Goal: Information Seeking & Learning: Learn about a topic

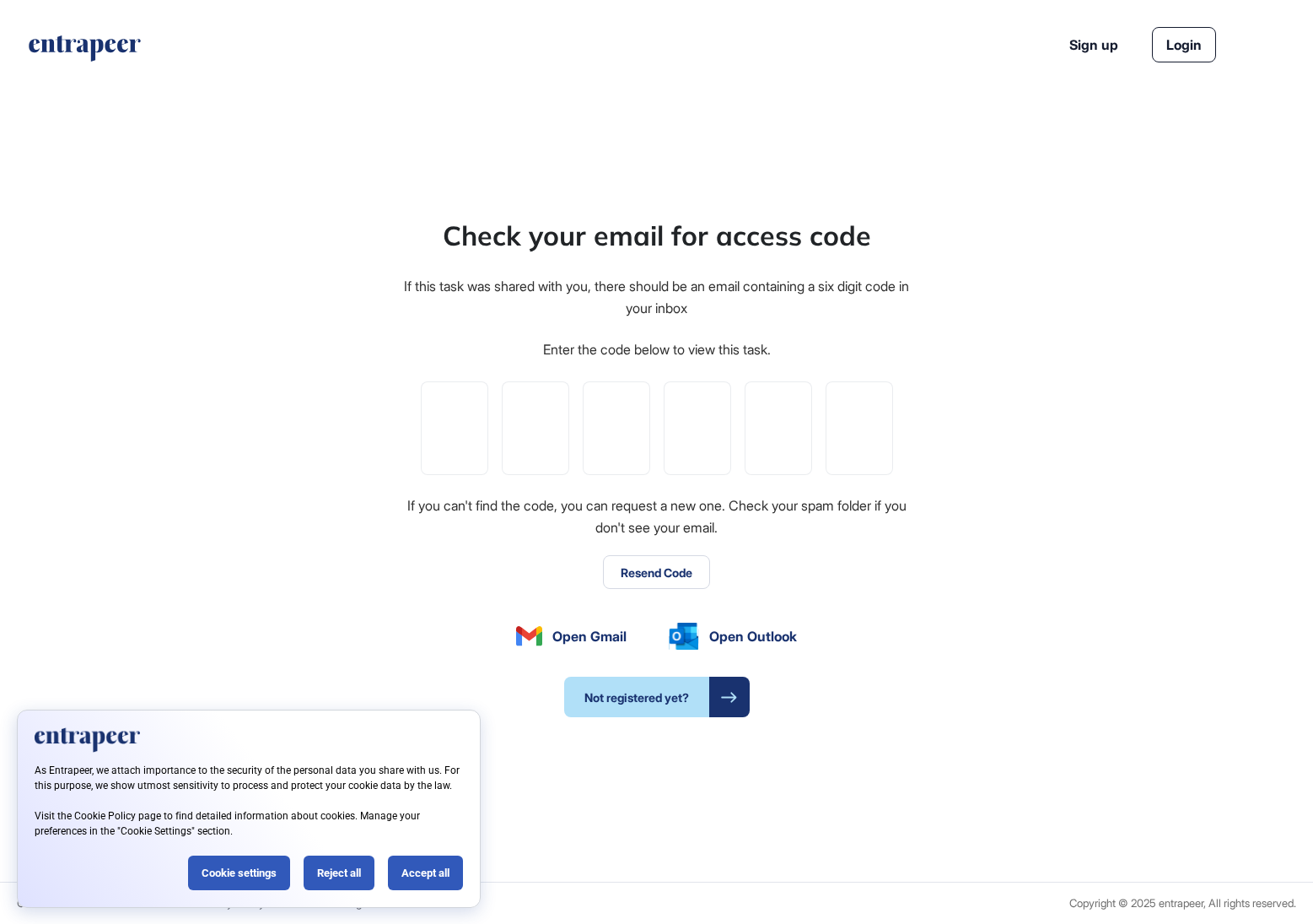
type input "*"
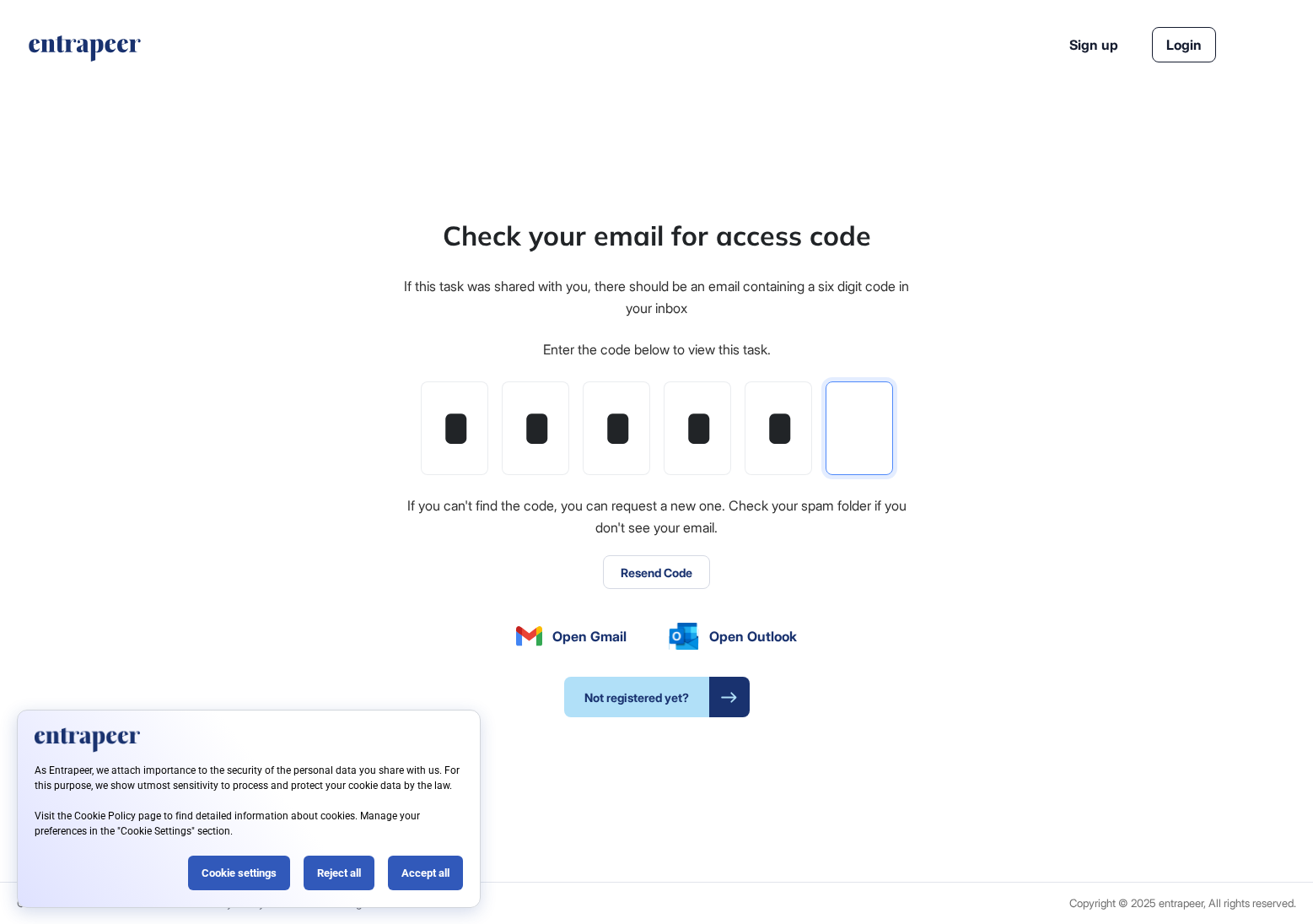
type input "*"
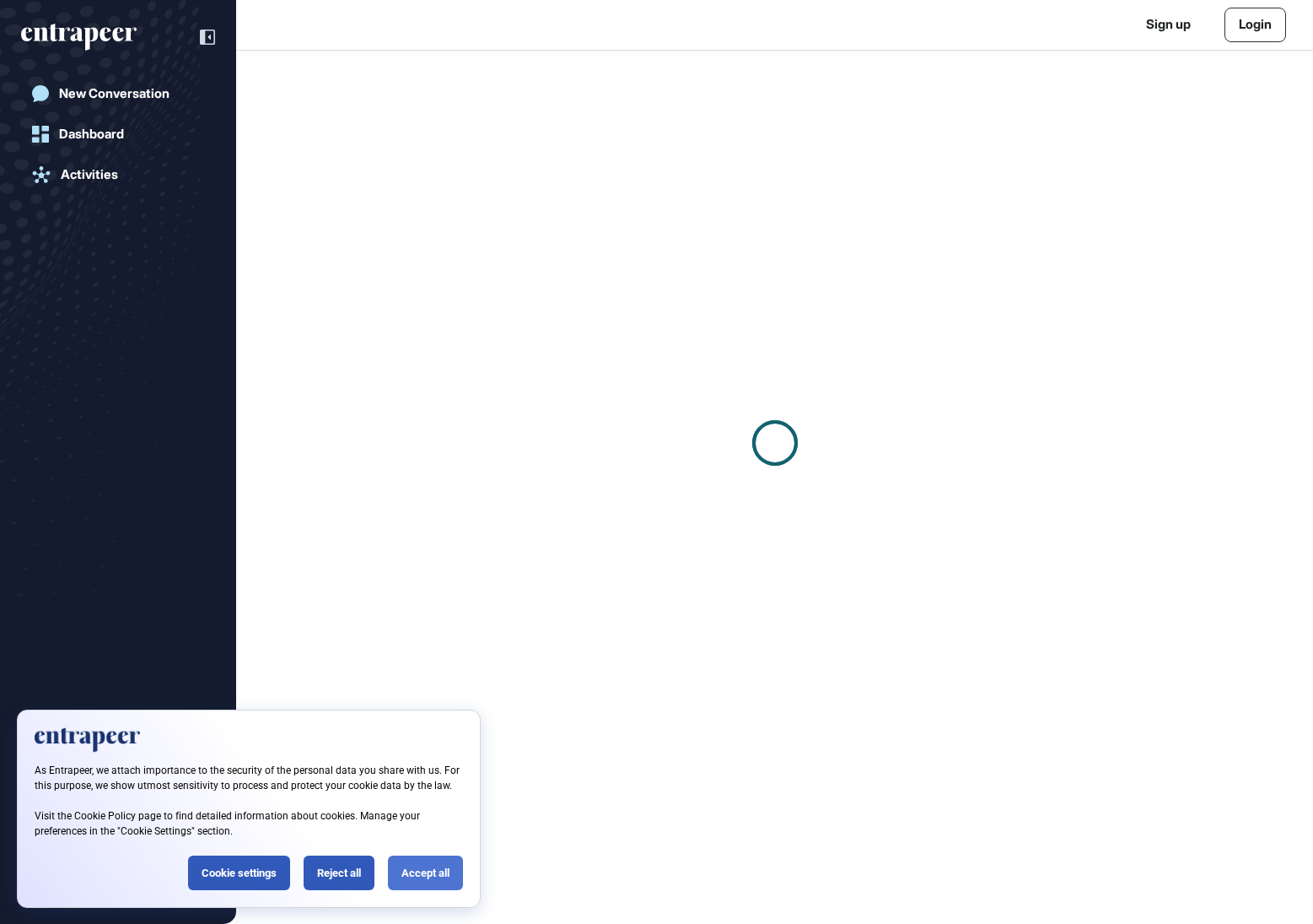
scroll to position [1, 1]
click at [401, 871] on div "Accept all" at bounding box center [425, 872] width 75 height 35
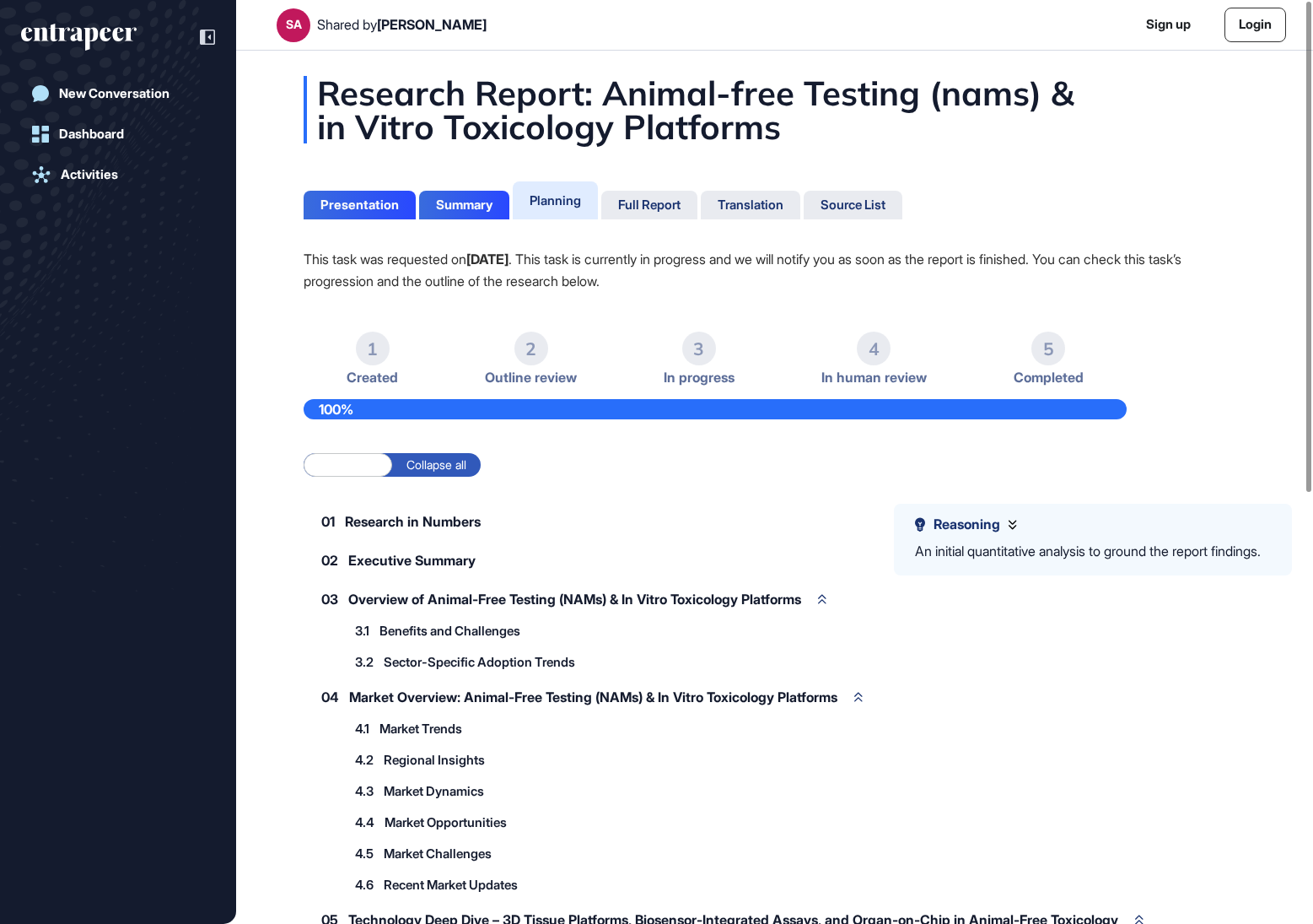
click at [420, 521] on span "Research in Numbers" at bounding box center [413, 520] width 136 height 13
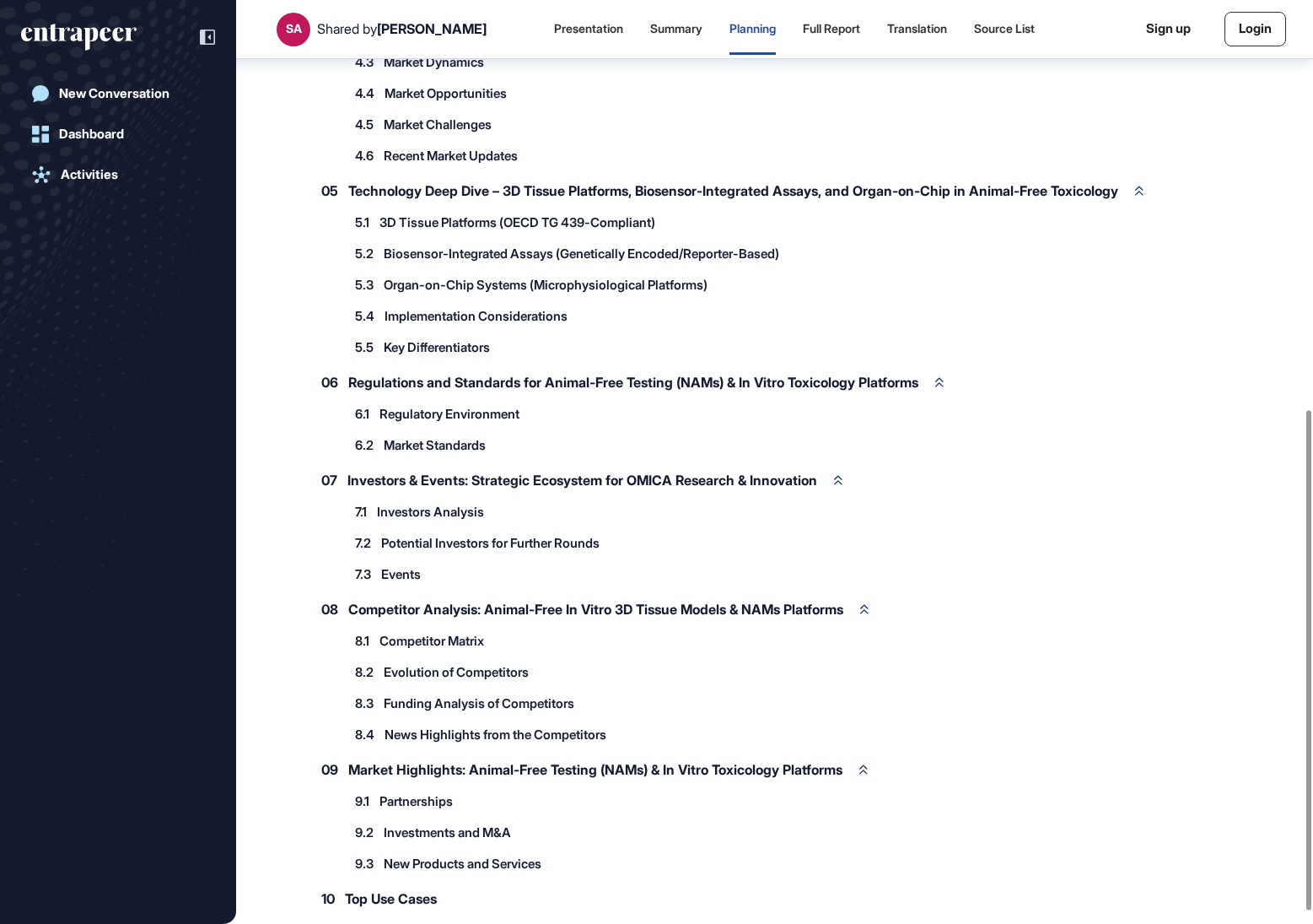
scroll to position [778, 0]
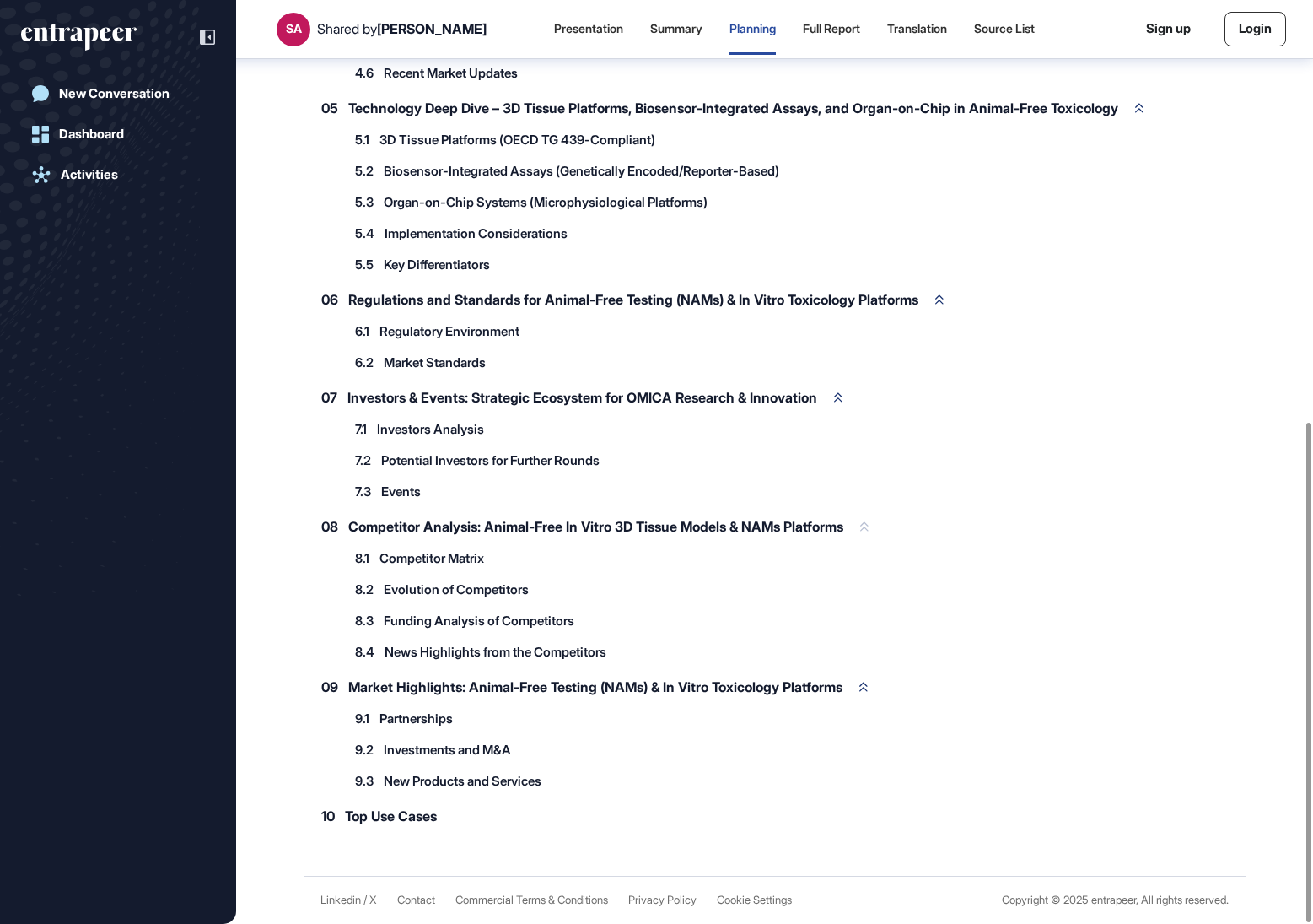
click at [402, 526] on span "Competitor Analysis: Animal-Free In Vitro 3D Tissue Models & NAMs Platforms" at bounding box center [595, 526] width 495 height 13
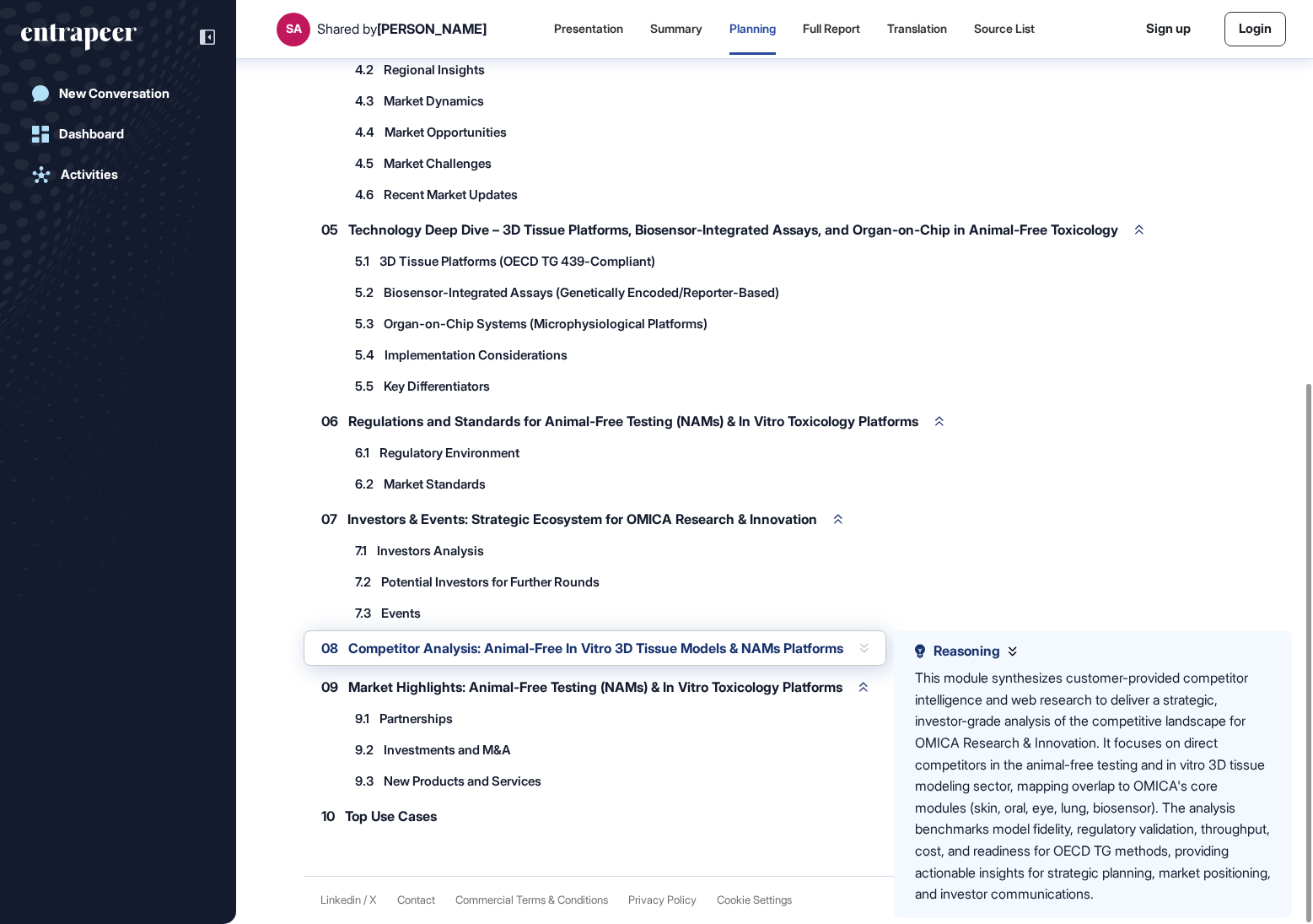
click at [393, 660] on div "08 Competitor Analysis: Animal-Free In Vitro 3D Tissue Models & NAMs Platforms" at bounding box center [595, 647] width 583 height 35
click at [393, 652] on span "Competitor Analysis: Animal-Free In Vitro 3D Tissue Models & NAMs Platforms" at bounding box center [595, 647] width 495 height 13
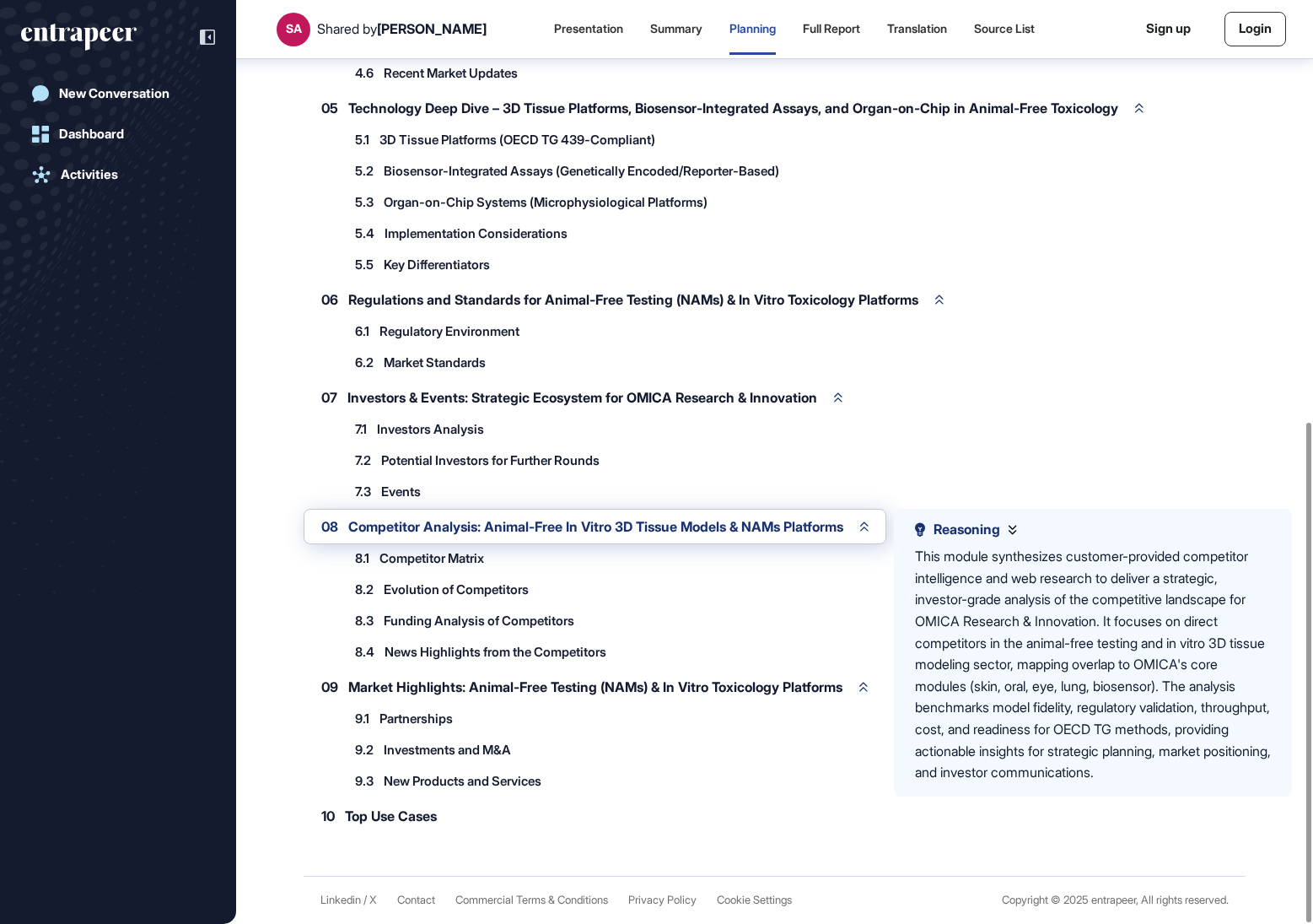
click at [418, 558] on span "Competitor Matrix" at bounding box center [432, 558] width 105 height 13
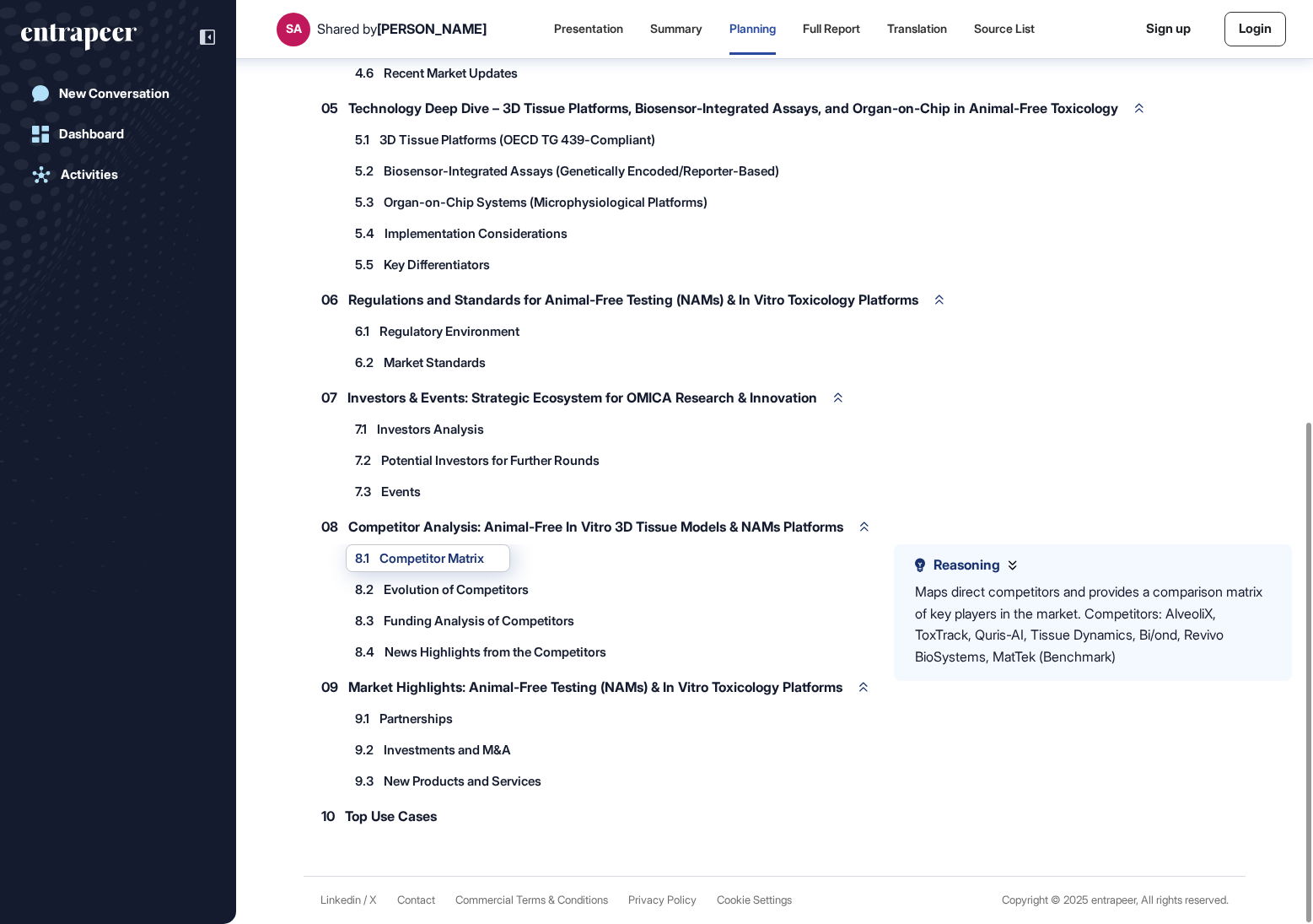
click at [418, 558] on span "Competitor Matrix" at bounding box center [432, 558] width 105 height 13
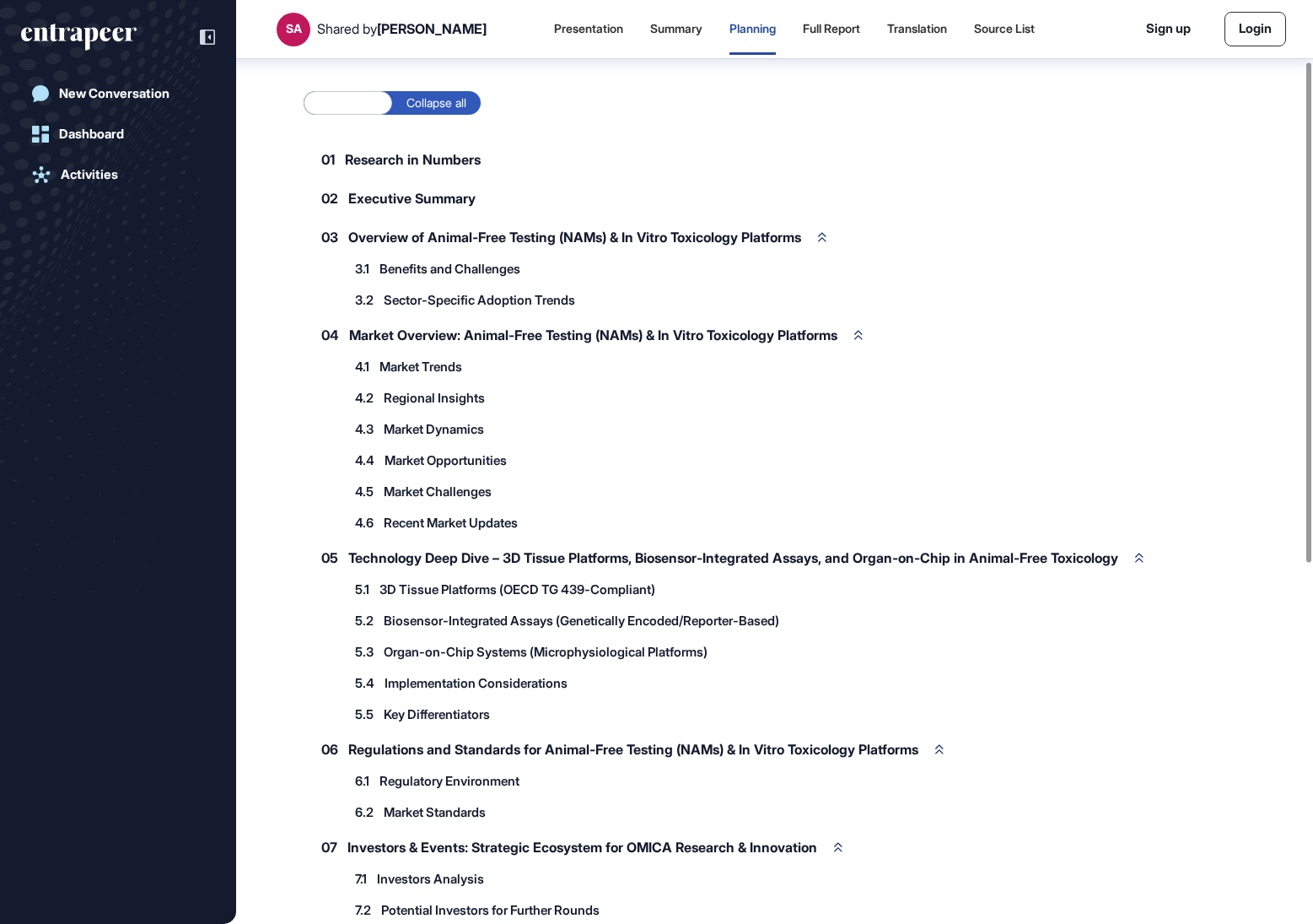
scroll to position [0, 0]
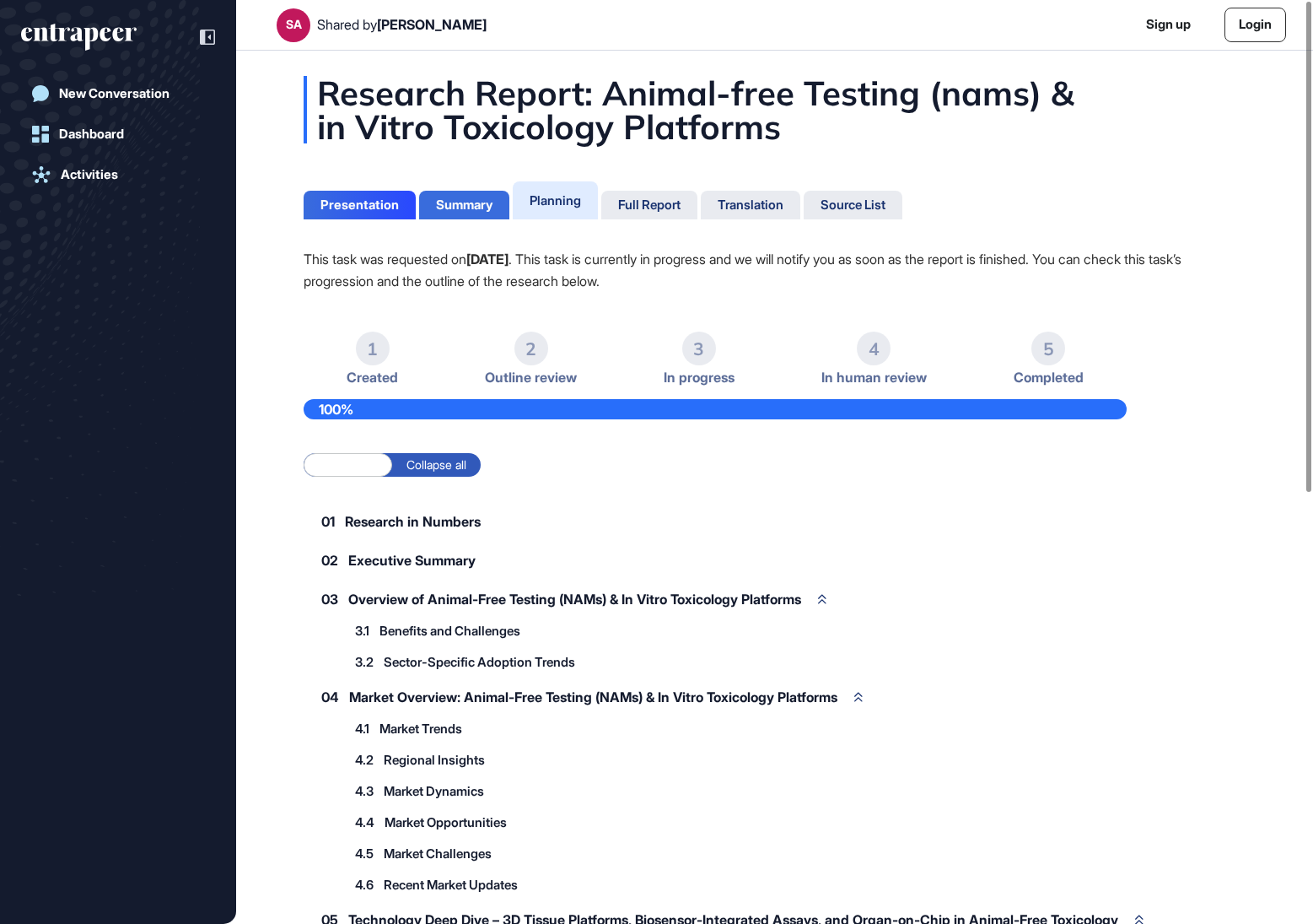
click at [472, 197] on div "Summary" at bounding box center [464, 204] width 57 height 15
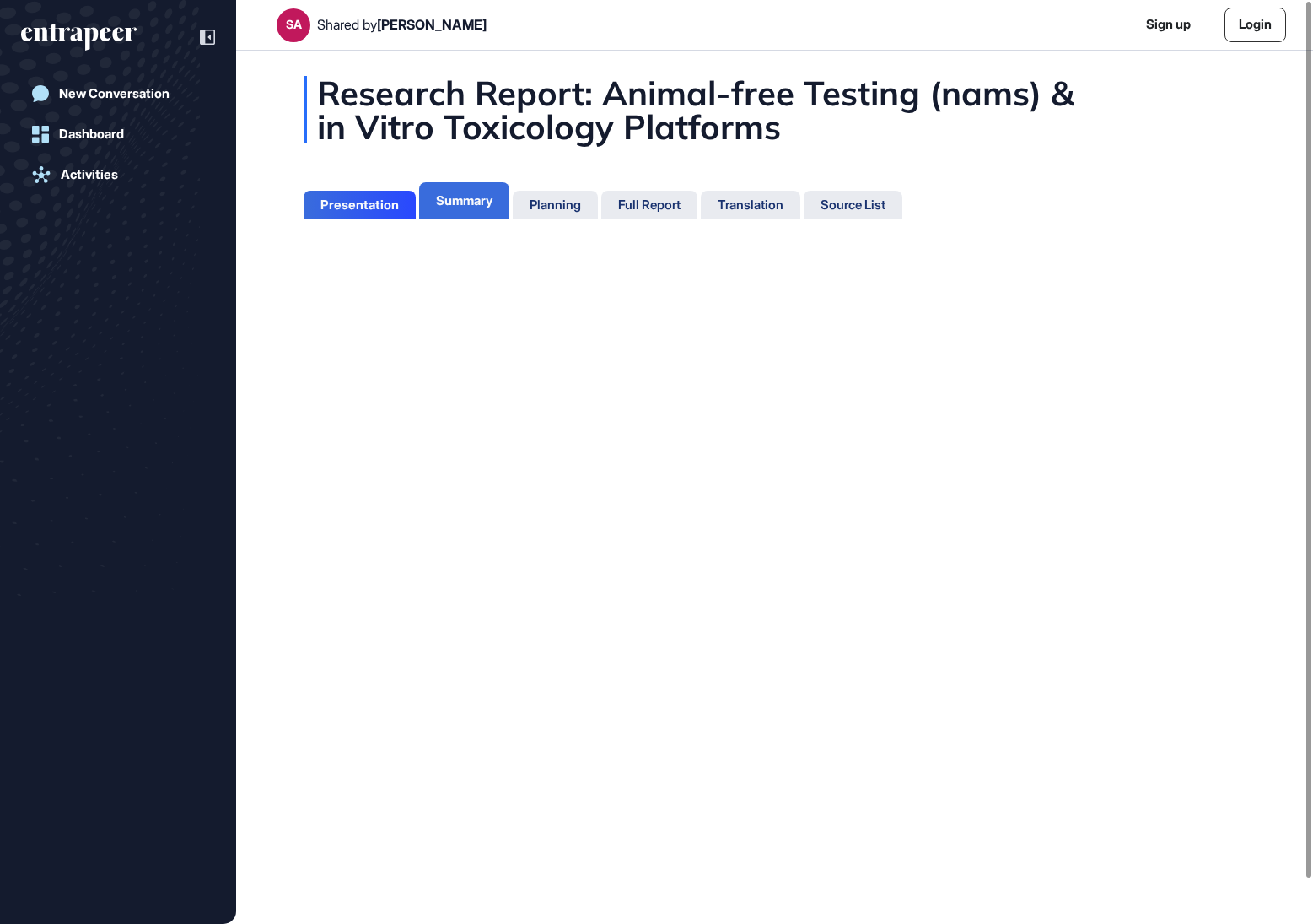
scroll to position [8, 1]
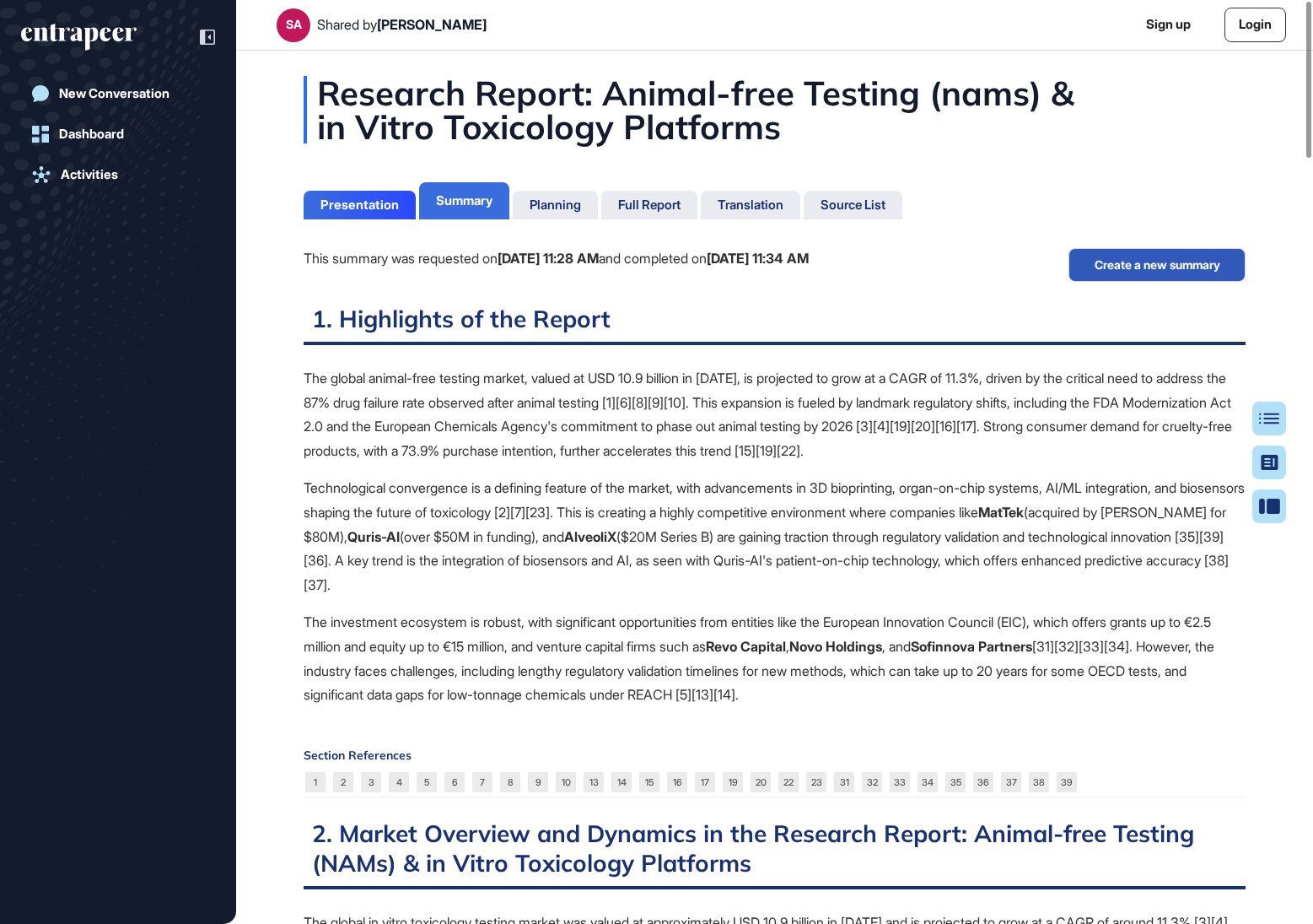
scroll to position [8, 1]
click at [343, 202] on div "Presentation" at bounding box center [359, 204] width 78 height 15
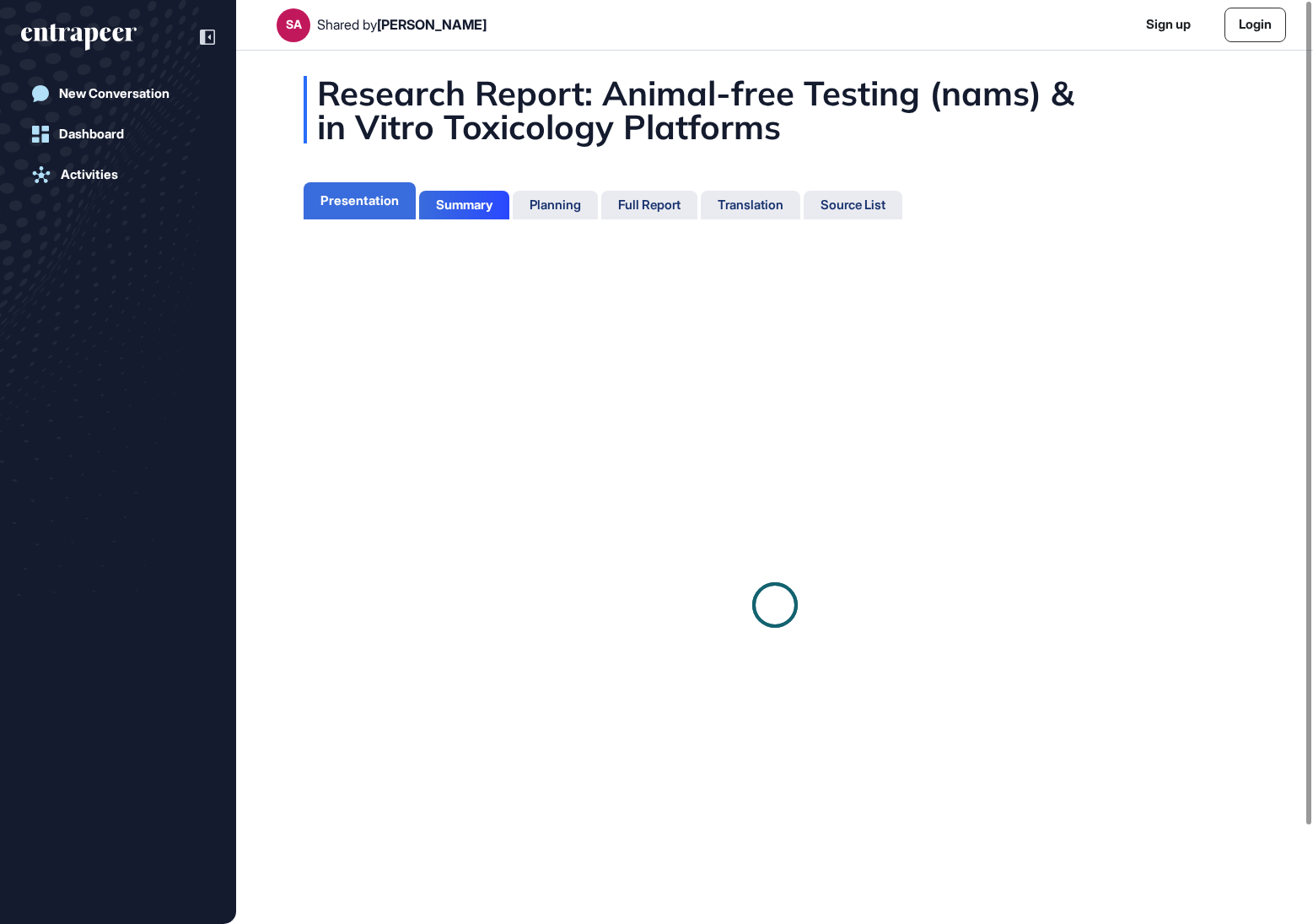
scroll to position [8, 1]
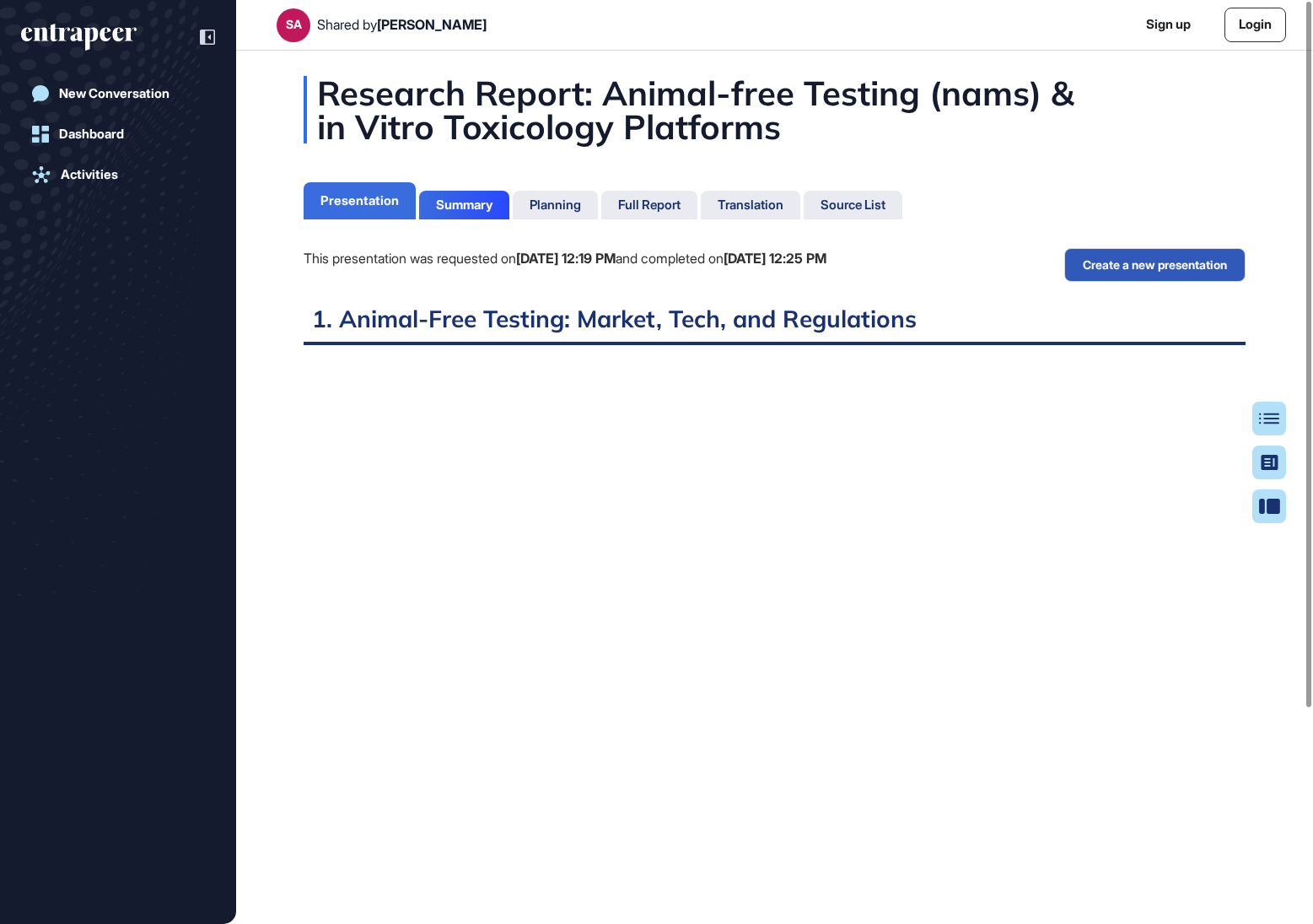
scroll to position [8, 1]
click at [842, 241] on div "Research Report: Animal-free Testing (nams) & in Vitro Toxicology Platforms Pre…" at bounding box center [774, 604] width 1077 height 1057
click at [825, 292] on div "This presentation was requested on [DATE] 12:19 PM and completed on [DATE] 12:2…" at bounding box center [565, 276] width 523 height 56
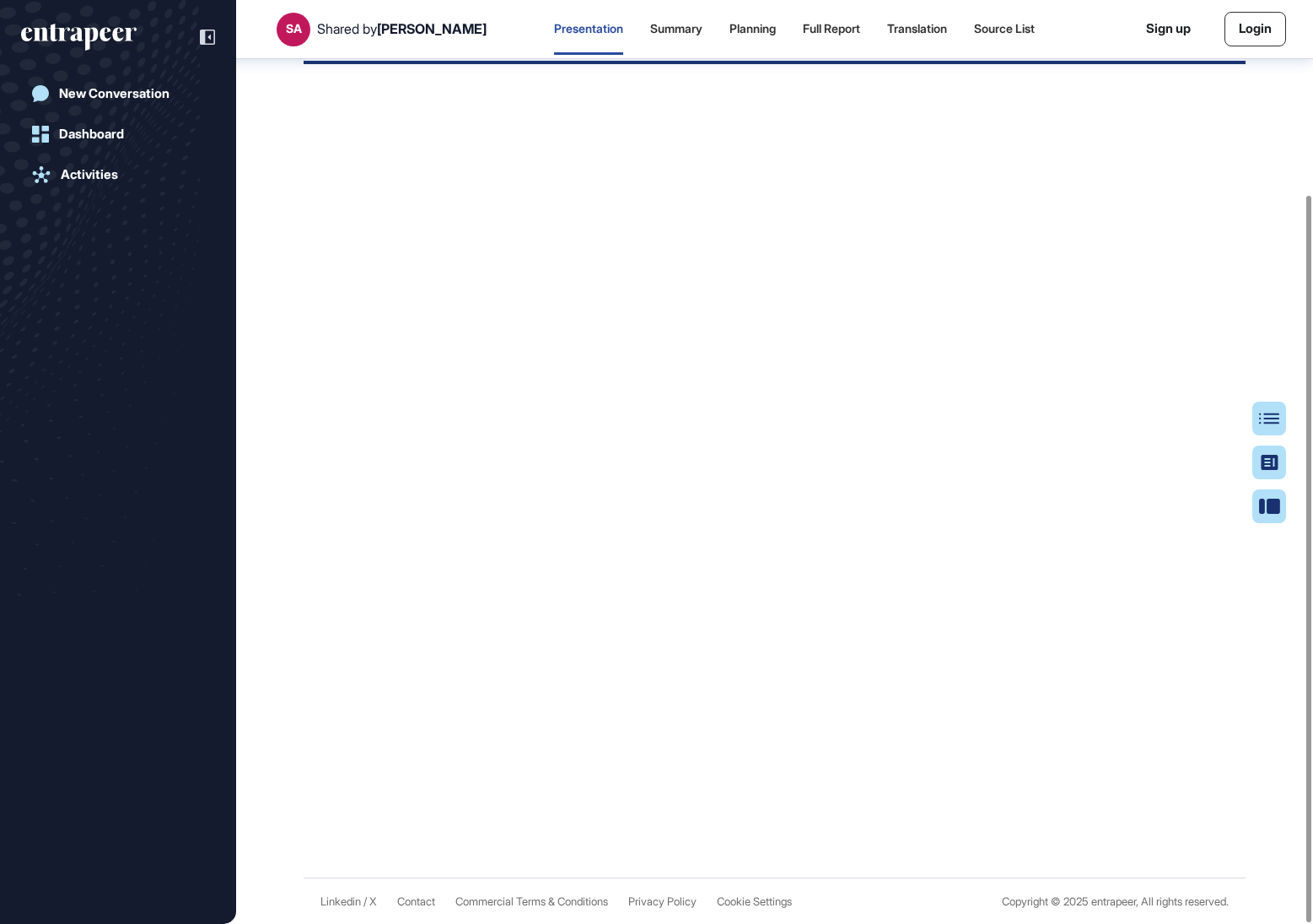
scroll to position [248, 0]
click at [994, 35] on div "Source List" at bounding box center [1004, 29] width 61 height 14
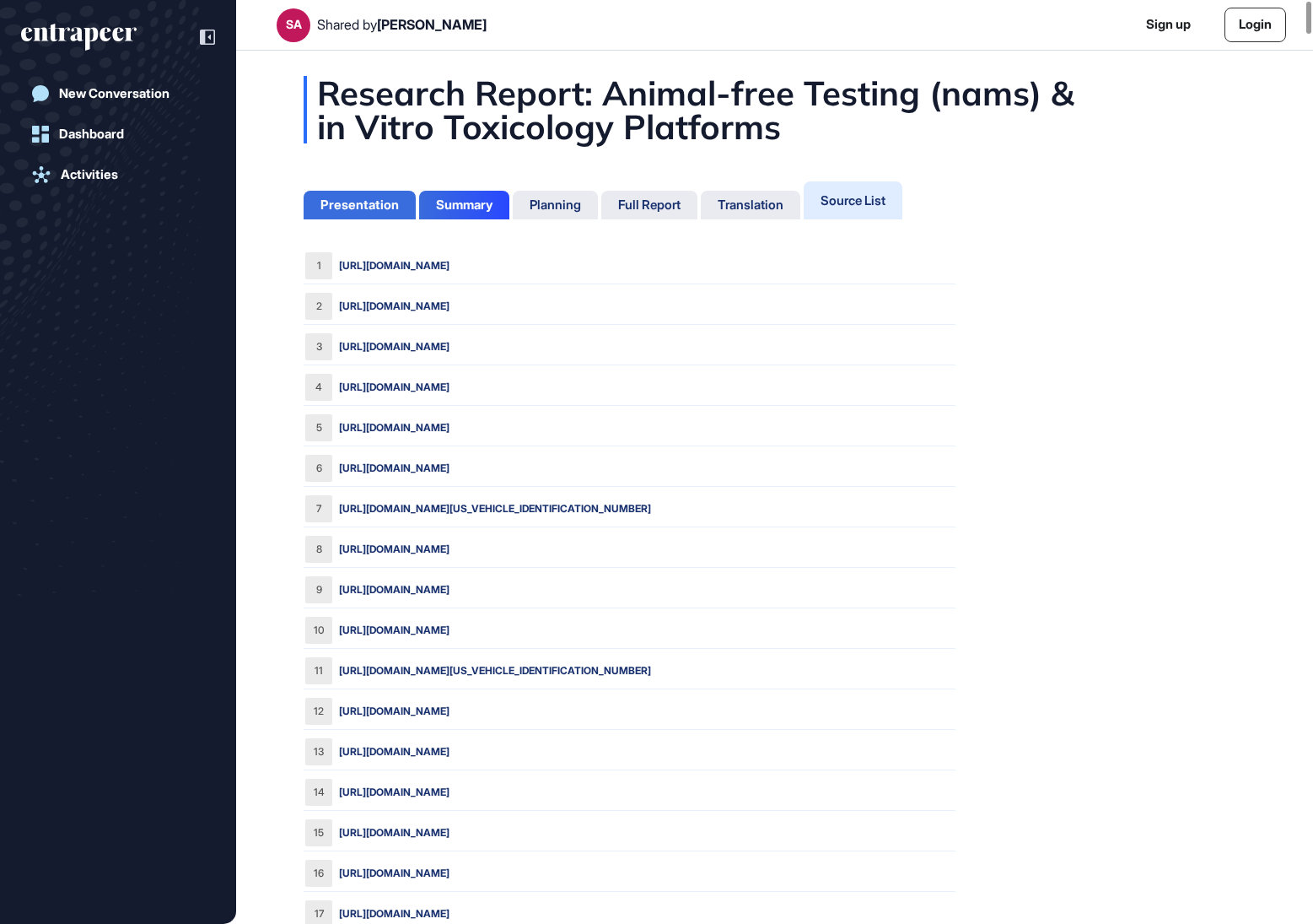
click at [362, 198] on div "Presentation" at bounding box center [359, 204] width 78 height 15
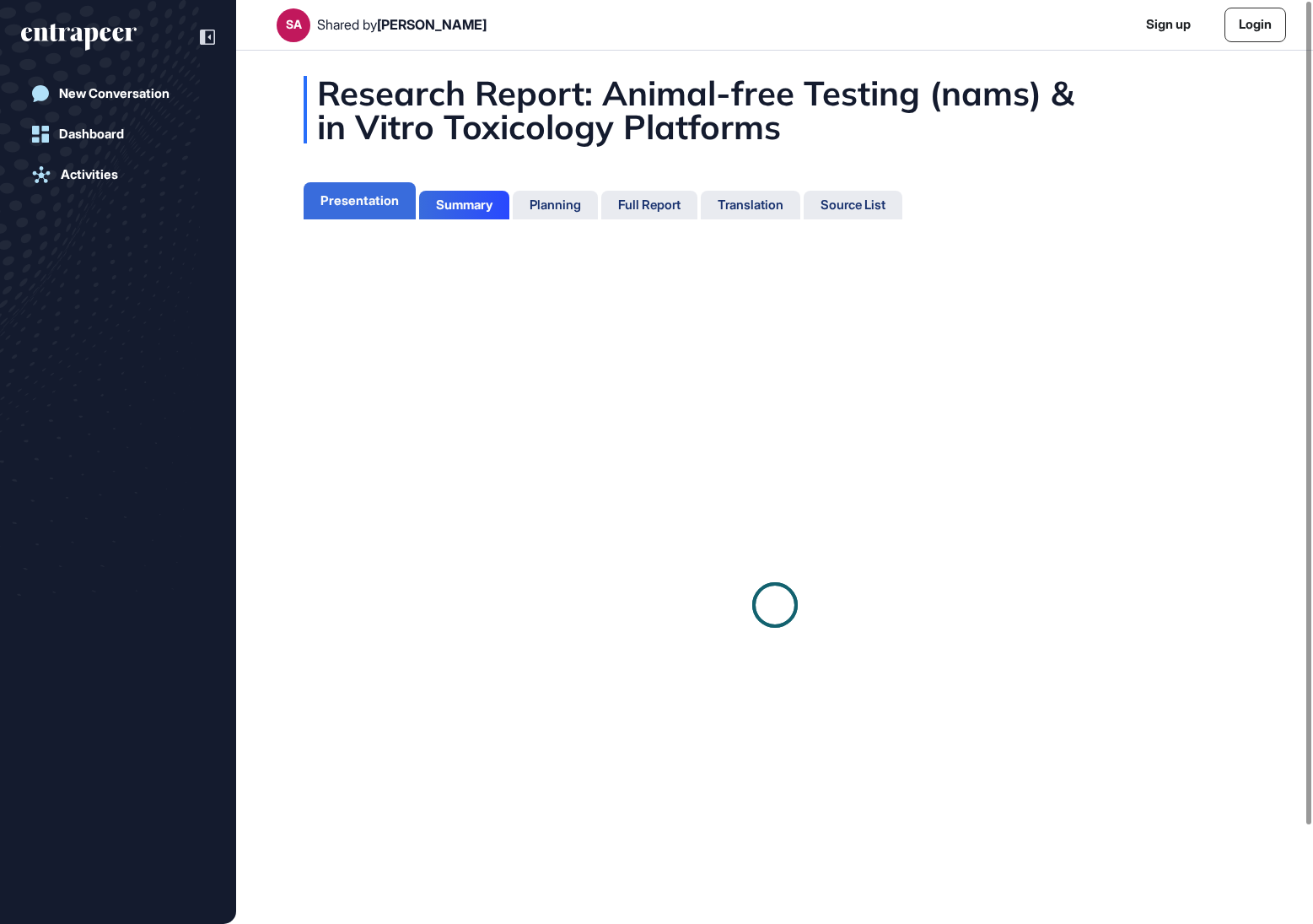
scroll to position [8, 1]
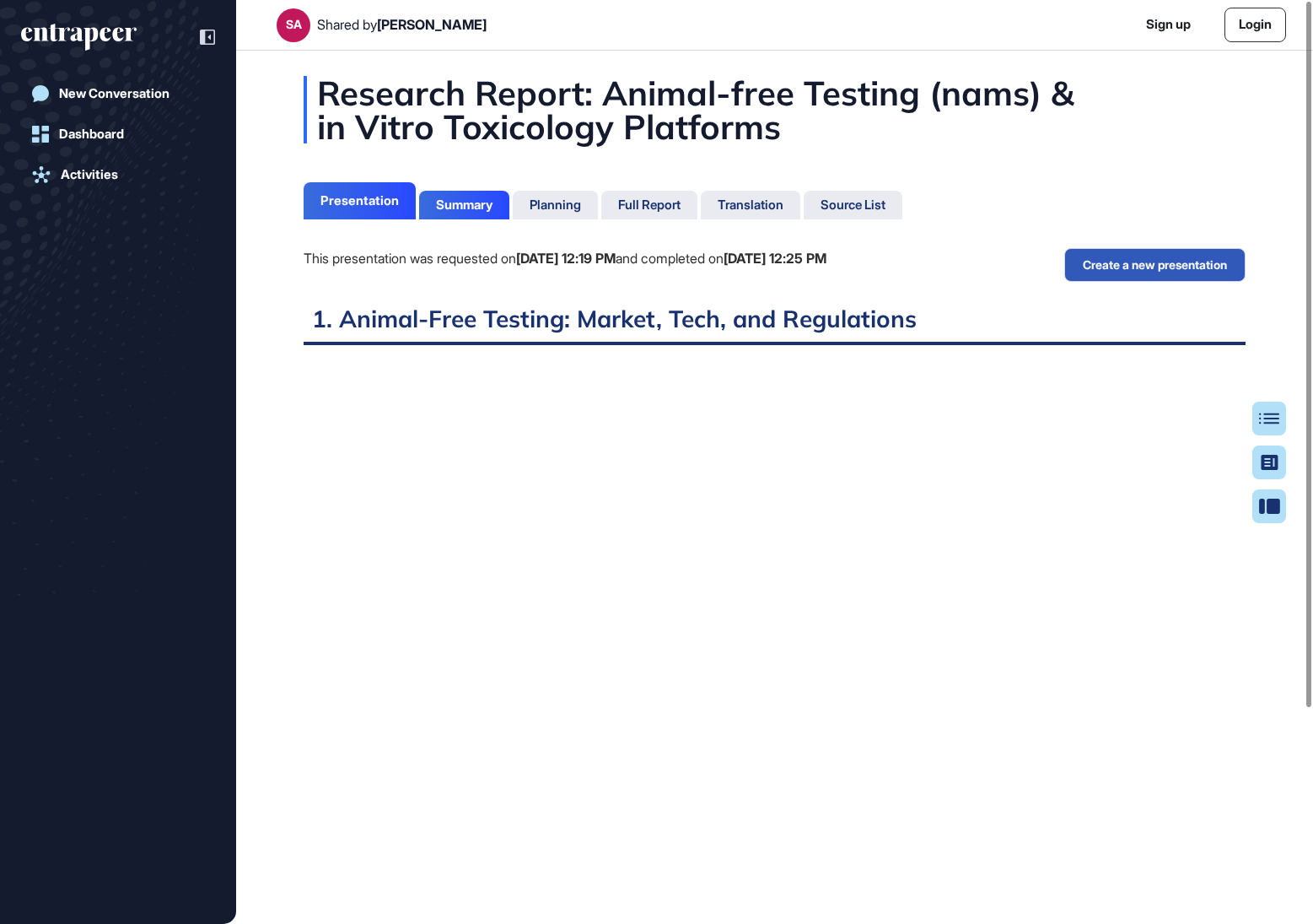
scroll to position [8, 1]
click at [577, 198] on div "Planning" at bounding box center [555, 204] width 51 height 15
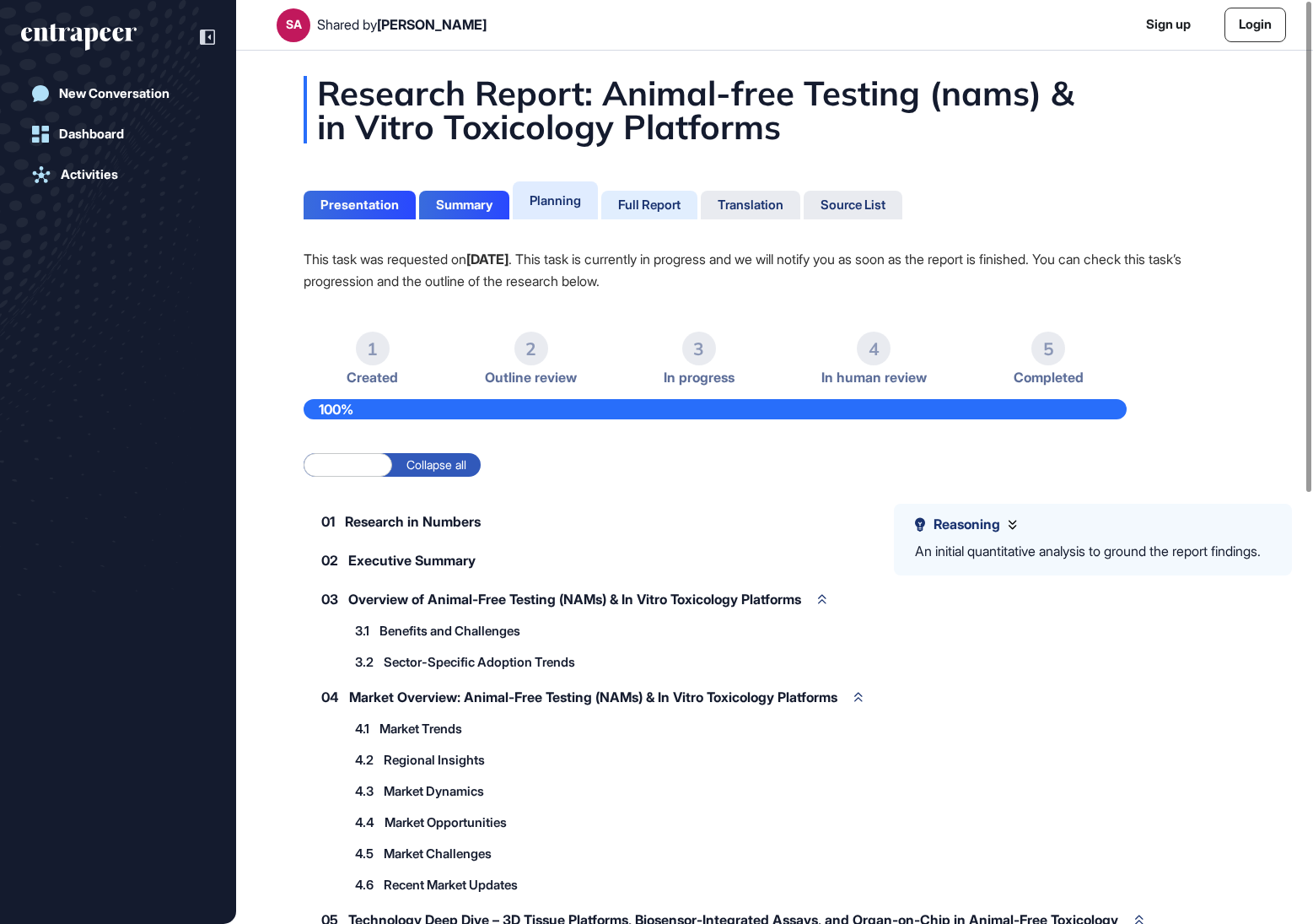
click at [662, 204] on div "Full Report" at bounding box center [649, 204] width 62 height 15
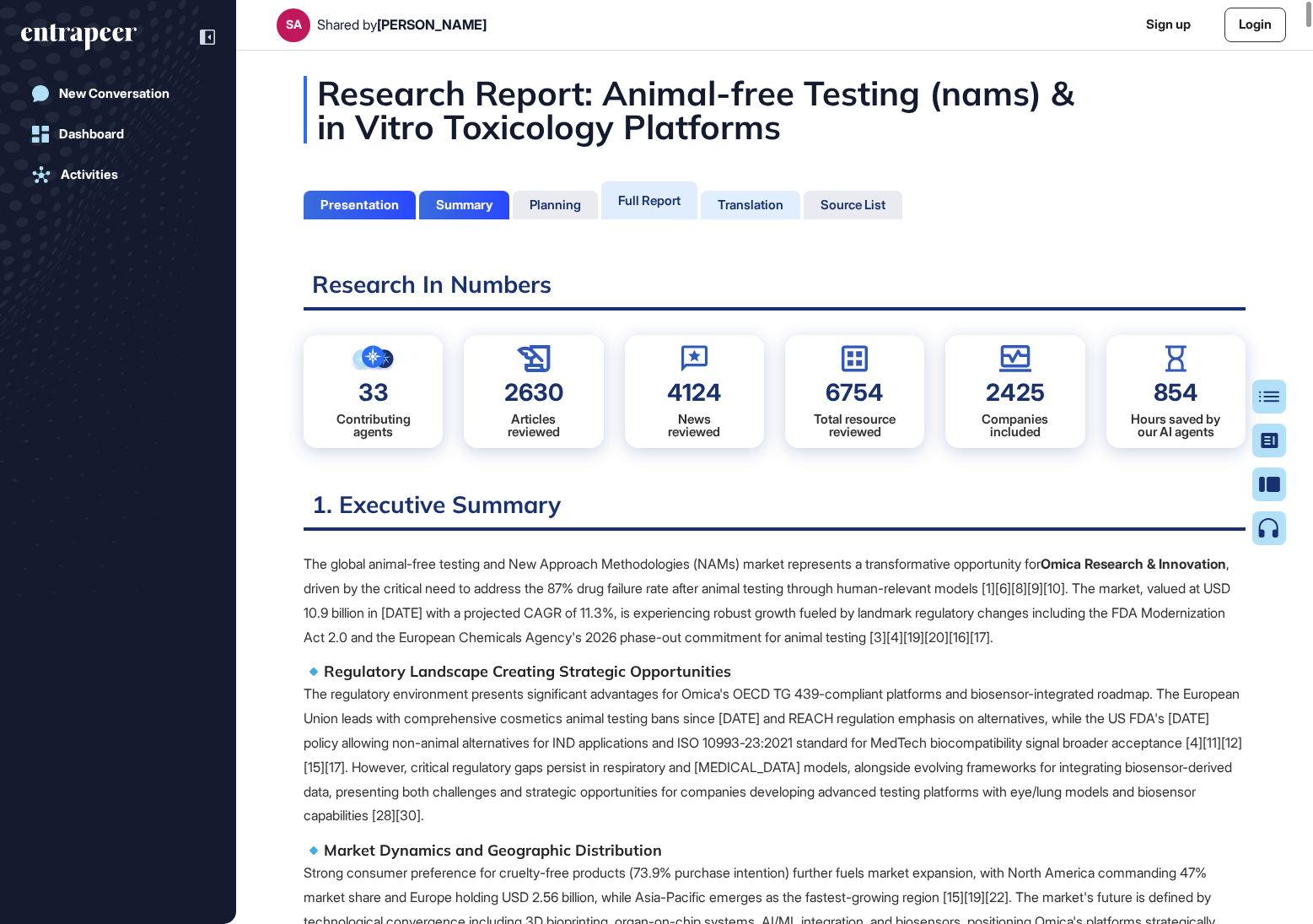
scroll to position [8, 1]
